Goal: Transaction & Acquisition: Download file/media

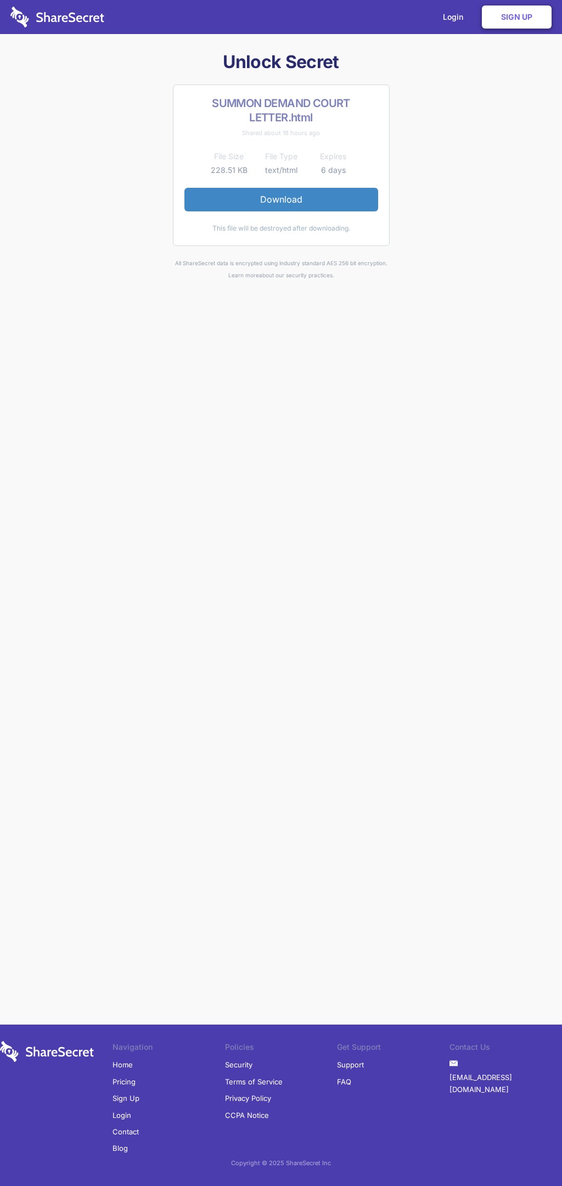
click at [281, 199] on link "Download" at bounding box center [281, 199] width 194 height 23
